Goal: Task Accomplishment & Management: Use online tool/utility

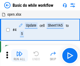
click at [19, 56] on img "button" at bounding box center [19, 54] width 6 height 6
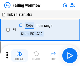
click at [19, 56] on img "button" at bounding box center [19, 54] width 6 height 6
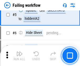
scroll to position [111, 0]
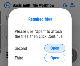
click at [55, 49] on span "Open" at bounding box center [54, 49] width 9 height 4
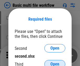
click at [55, 63] on span "Open" at bounding box center [54, 65] width 9 height 4
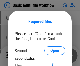
scroll to position [2, 0]
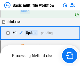
scroll to position [145, 0]
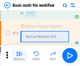
click at [19, 56] on img "button" at bounding box center [19, 54] width 6 height 6
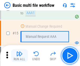
scroll to position [350, 0]
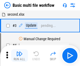
click at [19, 56] on img "button" at bounding box center [19, 54] width 6 height 6
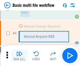
click at [19, 56] on img "button" at bounding box center [19, 54] width 6 height 6
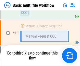
scroll to position [246, 0]
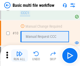
click at [19, 56] on img "button" at bounding box center [19, 54] width 6 height 6
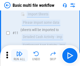
click at [19, 56] on img "button" at bounding box center [19, 54] width 6 height 6
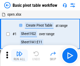
click at [19, 56] on img "button" at bounding box center [19, 54] width 6 height 6
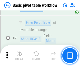
scroll to position [126, 0]
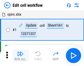
click at [19, 56] on img "button" at bounding box center [20, 54] width 6 height 6
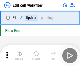
click at [19, 56] on img "button" at bounding box center [19, 54] width 6 height 6
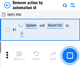
scroll to position [19, 0]
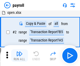
click at [19, 56] on img "button" at bounding box center [19, 54] width 6 height 6
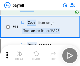
scroll to position [65, 0]
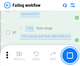
scroll to position [85, 0]
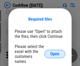
click at [55, 52] on span "Open" at bounding box center [54, 54] width 9 height 4
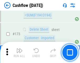
scroll to position [556, 0]
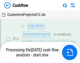
scroll to position [106, 0]
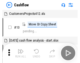
scroll to position [6, 0]
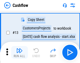
click at [19, 52] on img "button" at bounding box center [19, 50] width 6 height 6
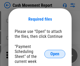
click at [55, 54] on span "Open" at bounding box center [54, 54] width 9 height 4
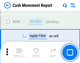
scroll to position [2332, 0]
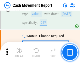
click at [19, 52] on img "button" at bounding box center [19, 50] width 6 height 6
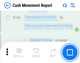
scroll to position [2799, 0]
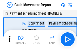
scroll to position [9, 0]
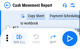
click at [19, 39] on img "button" at bounding box center [19, 37] width 6 height 6
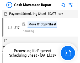
scroll to position [3, 0]
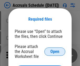
click at [55, 52] on span "Open" at bounding box center [54, 52] width 9 height 4
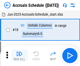
click at [19, 56] on img "button" at bounding box center [19, 54] width 6 height 6
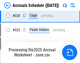
scroll to position [977, 0]
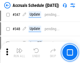
click at [19, 52] on img "button" at bounding box center [19, 50] width 6 height 6
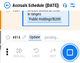
scroll to position [2319, 0]
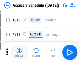
click at [19, 52] on img "button" at bounding box center [19, 50] width 6 height 6
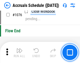
scroll to position [3147, 0]
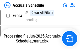
scroll to position [2699, 0]
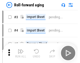
scroll to position [1, 0]
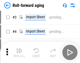
click at [19, 52] on img "button" at bounding box center [19, 50] width 6 height 6
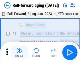
click at [19, 52] on img "button" at bounding box center [19, 50] width 6 height 6
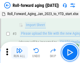
scroll to position [34, 0]
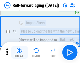
click at [19, 52] on img "button" at bounding box center [19, 50] width 6 height 6
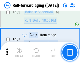
scroll to position [1822, 0]
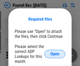
click at [55, 54] on span "Open" at bounding box center [54, 54] width 9 height 4
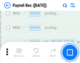
scroll to position [3338, 0]
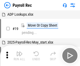
click at [19, 56] on img "button" at bounding box center [19, 54] width 6 height 6
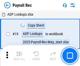
scroll to position [32, 0]
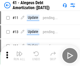
click at [19, 56] on img "button" at bounding box center [19, 54] width 6 height 6
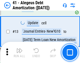
scroll to position [65, 0]
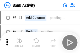
click at [19, 43] on img "button" at bounding box center [19, 41] width 6 height 6
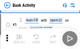
scroll to position [28, 0]
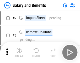
click at [19, 52] on img "button" at bounding box center [19, 50] width 6 height 6
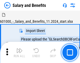
scroll to position [7, 0]
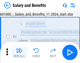
click at [19, 52] on img "button" at bounding box center [19, 50] width 6 height 6
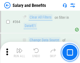
scroll to position [2475, 0]
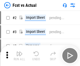
click at [19, 52] on img "button" at bounding box center [19, 54] width 6 height 6
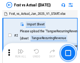
scroll to position [7, 0]
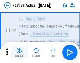
click at [19, 52] on img "button" at bounding box center [19, 50] width 6 height 6
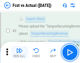
scroll to position [49, 0]
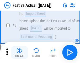
click at [19, 52] on img "button" at bounding box center [19, 50] width 6 height 6
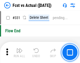
scroll to position [2515, 0]
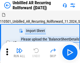
scroll to position [11, 0]
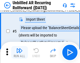
click at [19, 52] on img "button" at bounding box center [19, 50] width 6 height 6
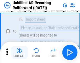
click at [19, 52] on img "button" at bounding box center [19, 50] width 6 height 6
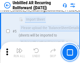
scroll to position [49, 0]
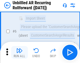
click at [19, 52] on img "button" at bounding box center [19, 50] width 6 height 6
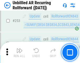
scroll to position [1785, 0]
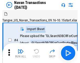
scroll to position [8, 0]
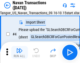
click at [19, 52] on img "button" at bounding box center [19, 50] width 6 height 6
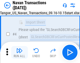
click at [19, 52] on img "button" at bounding box center [19, 50] width 6 height 6
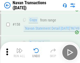
scroll to position [1704, 0]
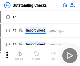
click at [19, 52] on img "button" at bounding box center [19, 54] width 6 height 6
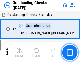
scroll to position [22, 0]
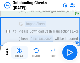
click at [19, 52] on img "button" at bounding box center [19, 50] width 6 height 6
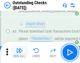
scroll to position [55, 0]
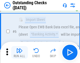
click at [19, 52] on img "button" at bounding box center [19, 50] width 6 height 6
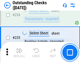
scroll to position [1596, 0]
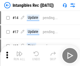
click at [19, 56] on img "button" at bounding box center [19, 54] width 6 height 6
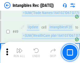
scroll to position [205, 0]
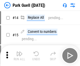
click at [19, 52] on img "button" at bounding box center [19, 54] width 6 height 6
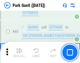
scroll to position [657, 0]
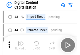
scroll to position [15, 0]
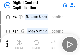
click at [19, 44] on img "button" at bounding box center [19, 42] width 6 height 6
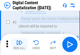
click at [19, 44] on img "button" at bounding box center [19, 42] width 6 height 6
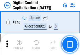
scroll to position [557, 0]
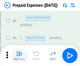
click at [19, 52] on img "button" at bounding box center [19, 54] width 6 height 6
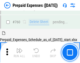
scroll to position [1456, 0]
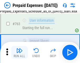
click at [19, 52] on img "button" at bounding box center [19, 50] width 6 height 6
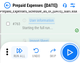
scroll to position [1487, 0]
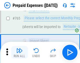
click at [19, 52] on img "button" at bounding box center [19, 50] width 6 height 6
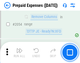
scroll to position [5493, 0]
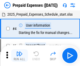
click at [19, 56] on img "button" at bounding box center [19, 54] width 6 height 6
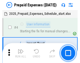
scroll to position [23, 0]
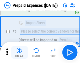
click at [19, 52] on img "button" at bounding box center [19, 50] width 6 height 6
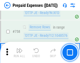
scroll to position [1872, 0]
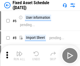
click at [19, 56] on img "button" at bounding box center [19, 54] width 6 height 6
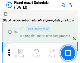
scroll to position [28, 0]
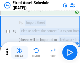
click at [19, 52] on img "button" at bounding box center [19, 50] width 6 height 6
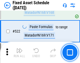
scroll to position [1826, 0]
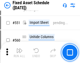
click at [19, 52] on img "button" at bounding box center [19, 50] width 6 height 6
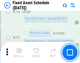
scroll to position [2562, 0]
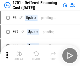
click at [19, 56] on img "button" at bounding box center [19, 54] width 6 height 6
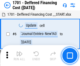
scroll to position [63, 0]
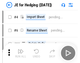
scroll to position [1, 0]
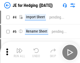
click at [19, 52] on img "button" at bounding box center [19, 50] width 6 height 6
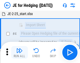
click at [19, 52] on img "button" at bounding box center [19, 50] width 6 height 6
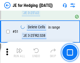
scroll to position [340, 0]
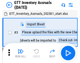
scroll to position [1, 0]
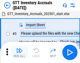
click at [19, 52] on img "button" at bounding box center [19, 50] width 6 height 6
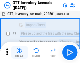
click at [19, 52] on img "button" at bounding box center [19, 50] width 6 height 6
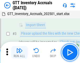
scroll to position [34, 0]
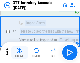
click at [19, 52] on img "button" at bounding box center [19, 50] width 6 height 6
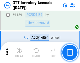
scroll to position [4291, 0]
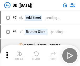
click at [19, 56] on img "button" at bounding box center [19, 54] width 6 height 6
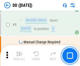
scroll to position [51, 0]
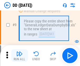
click at [19, 56] on img "button" at bounding box center [19, 54] width 6 height 6
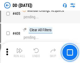
scroll to position [2351, 0]
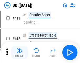
click at [19, 52] on img "button" at bounding box center [19, 50] width 6 height 6
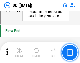
scroll to position [2515, 0]
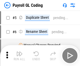
click at [19, 56] on img "button" at bounding box center [19, 54] width 6 height 6
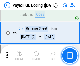
scroll to position [63, 0]
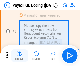
click at [19, 56] on img "button" at bounding box center [19, 54] width 6 height 6
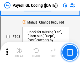
scroll to position [1233, 0]
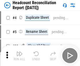
click at [19, 56] on img "button" at bounding box center [19, 54] width 6 height 6
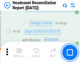
scroll to position [632, 0]
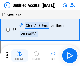
click at [19, 56] on img "button" at bounding box center [19, 54] width 6 height 6
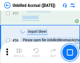
scroll to position [549, 0]
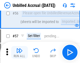
click at [19, 52] on img "button" at bounding box center [19, 50] width 6 height 6
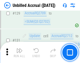
scroll to position [1565, 0]
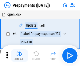
click at [19, 56] on img "button" at bounding box center [19, 54] width 6 height 6
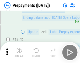
scroll to position [33, 0]
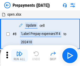
click at [19, 56] on img "button" at bounding box center [19, 54] width 6 height 6
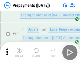
scroll to position [33, 0]
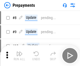
click at [19, 56] on img "button" at bounding box center [19, 54] width 6 height 6
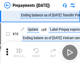
scroll to position [33, 0]
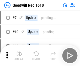
click at [19, 56] on img "button" at bounding box center [19, 54] width 6 height 6
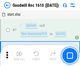
scroll to position [90, 0]
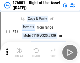
scroll to position [34, 0]
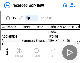
click at [19, 52] on img "button" at bounding box center [19, 50] width 6 height 6
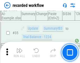
scroll to position [1642, 0]
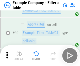
scroll to position [481, 0]
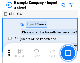
scroll to position [8, 0]
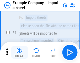
click at [19, 52] on img "button" at bounding box center [19, 50] width 6 height 6
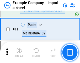
scroll to position [116, 0]
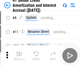
click at [19, 52] on img "button" at bounding box center [19, 54] width 6 height 6
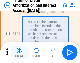
click at [19, 52] on img "button" at bounding box center [19, 50] width 6 height 6
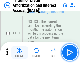
scroll to position [562, 0]
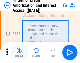
click at [19, 52] on img "button" at bounding box center [19, 50] width 6 height 6
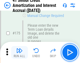
scroll to position [615, 0]
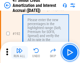
click at [19, 52] on img "button" at bounding box center [19, 50] width 6 height 6
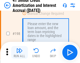
click at [19, 52] on img "button" at bounding box center [19, 50] width 6 height 6
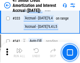
scroll to position [1342, 0]
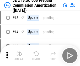
click at [19, 52] on img "button" at bounding box center [19, 54] width 6 height 6
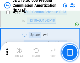
scroll to position [981, 0]
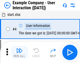
click at [19, 52] on img "button" at bounding box center [19, 50] width 6 height 6
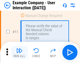
click at [19, 52] on img "button" at bounding box center [19, 50] width 6 height 6
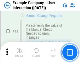
scroll to position [114, 0]
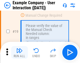
click at [19, 52] on img "button" at bounding box center [19, 50] width 6 height 6
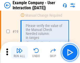
click at [19, 52] on img "button" at bounding box center [19, 50] width 6 height 6
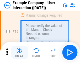
click at [19, 52] on img "button" at bounding box center [19, 50] width 6 height 6
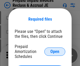
click at [55, 52] on span "Open" at bounding box center [54, 52] width 9 height 4
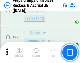
scroll to position [709, 0]
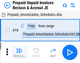
click at [19, 52] on img "button" at bounding box center [19, 50] width 6 height 6
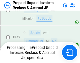
scroll to position [430, 0]
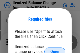
click at [55, 50] on span "Open" at bounding box center [54, 52] width 9 height 4
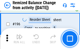
scroll to position [1011, 0]
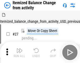
scroll to position [8, 0]
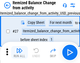
click at [19, 52] on img "button" at bounding box center [19, 50] width 6 height 6
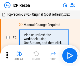
scroll to position [2, 0]
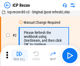
click at [19, 56] on img "button" at bounding box center [19, 54] width 6 height 6
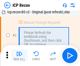
click at [19, 56] on img "button" at bounding box center [19, 54] width 6 height 6
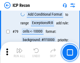
scroll to position [515, 0]
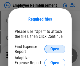
click at [55, 49] on span "Open" at bounding box center [54, 49] width 9 height 4
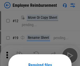
scroll to position [46, 0]
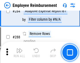
scroll to position [1428, 0]
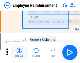
click at [19, 52] on img "button" at bounding box center [19, 50] width 6 height 6
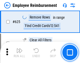
scroll to position [3146, 0]
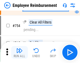
click at [19, 52] on img "button" at bounding box center [19, 50] width 6 height 6
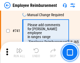
scroll to position [3687, 0]
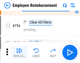
click at [19, 52] on img "button" at bounding box center [19, 50] width 6 height 6
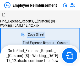
scroll to position [18, 0]
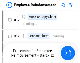
scroll to position [18, 0]
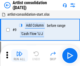
click at [19, 56] on img "button" at bounding box center [19, 54] width 6 height 6
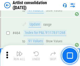
scroll to position [2301, 0]
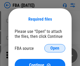
click at [55, 49] on span "Open" at bounding box center [54, 49] width 9 height 4
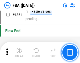
scroll to position [5643, 0]
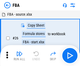
scroll to position [5, 0]
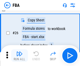
click at [19, 56] on img "button" at bounding box center [19, 54] width 6 height 6
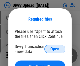
click at [55, 49] on span "Open" at bounding box center [54, 49] width 9 height 4
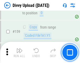
scroll to position [544, 0]
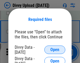
click at [55, 49] on span "Open" at bounding box center [54, 49] width 9 height 4
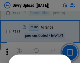
scroll to position [590, 0]
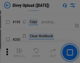
scroll to position [764, 0]
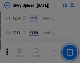
scroll to position [893, 0]
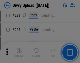
scroll to position [1049, 0]
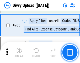
scroll to position [3595, 0]
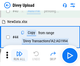
click at [19, 56] on img "button" at bounding box center [19, 54] width 6 height 6
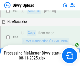
scroll to position [58, 0]
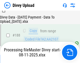
scroll to position [619, 0]
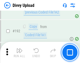
scroll to position [704, 0]
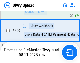
scroll to position [820, 0]
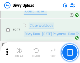
scroll to position [936, 0]
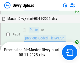
scroll to position [900, 0]
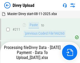
scroll to position [1052, 0]
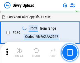
scroll to position [1304, 0]
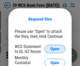
click at [55, 49] on span "Open" at bounding box center [54, 49] width 9 height 4
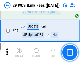
scroll to position [512, 0]
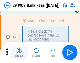
click at [19, 52] on img "button" at bounding box center [19, 50] width 6 height 6
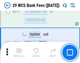
scroll to position [2644, 0]
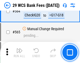
click at [19, 52] on img "button" at bounding box center [19, 50] width 6 height 6
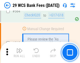
scroll to position [2842, 0]
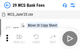
scroll to position [9, 0]
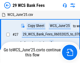
scroll to position [3, 0]
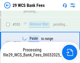
scroll to position [2805, 0]
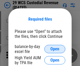
click at [55, 49] on span "Open" at bounding box center [54, 49] width 9 height 4
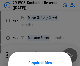
scroll to position [44, 0]
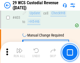
scroll to position [2434, 0]
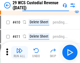
click at [19, 52] on img "button" at bounding box center [19, 50] width 6 height 6
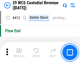
scroll to position [2509, 0]
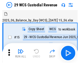
scroll to position [13, 0]
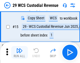
click at [19, 52] on img "button" at bounding box center [19, 50] width 6 height 6
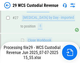
scroll to position [243, 0]
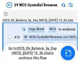
scroll to position [10, 0]
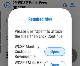
click at [55, 52] on span "Open" at bounding box center [54, 52] width 9 height 4
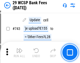
scroll to position [2648, 0]
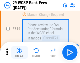
click at [19, 52] on img "button" at bounding box center [19, 50] width 6 height 6
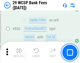
scroll to position [3334, 0]
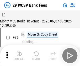
click at [19, 52] on img "button" at bounding box center [19, 54] width 6 height 6
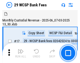
scroll to position [13, 0]
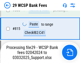
scroll to position [3204, 0]
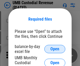
click at [55, 49] on span "Open" at bounding box center [54, 49] width 9 height 4
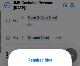
scroll to position [41, 0]
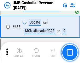
scroll to position [2750, 0]
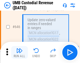
click at [19, 52] on img "button" at bounding box center [19, 50] width 6 height 6
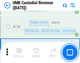
scroll to position [3242, 0]
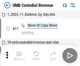
scroll to position [4, 0]
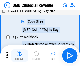
click at [19, 56] on img "button" at bounding box center [19, 54] width 6 height 6
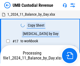
scroll to position [4, 0]
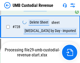
scroll to position [3229, 0]
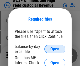
click at [55, 49] on span "Open" at bounding box center [54, 49] width 9 height 4
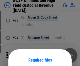
scroll to position [41, 0]
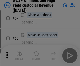
scroll to position [229, 0]
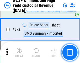
scroll to position [4447, 0]
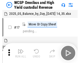
scroll to position [3, 0]
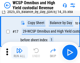
click at [19, 52] on img "button" at bounding box center [19, 50] width 6 height 6
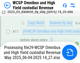
scroll to position [109, 0]
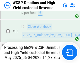
scroll to position [233, 0]
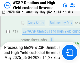
scroll to position [109, 0]
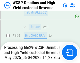
scroll to position [4390, 0]
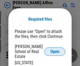
click at [55, 50] on span "Open" at bounding box center [54, 52] width 9 height 4
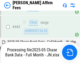
scroll to position [1372, 0]
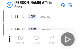
scroll to position [5, 0]
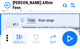
click at [19, 39] on img "button" at bounding box center [19, 37] width 6 height 6
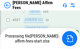
scroll to position [1378, 0]
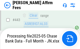
scroll to position [1360, 0]
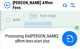
scroll to position [1409, 0]
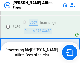
scroll to position [1372, 0]
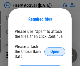
click at [55, 50] on span "Open" at bounding box center [54, 52] width 9 height 4
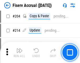
scroll to position [1357, 0]
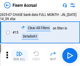
click at [19, 56] on img "button" at bounding box center [19, 54] width 6 height 6
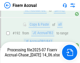
scroll to position [1416, 0]
